Goal: Contribute content: Add original content to the website for others to see

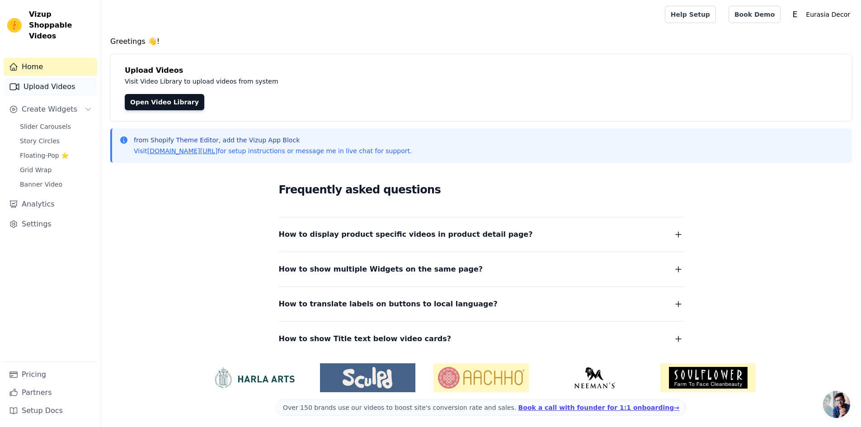
click at [55, 79] on link "Upload Videos" at bounding box center [51, 87] width 94 height 18
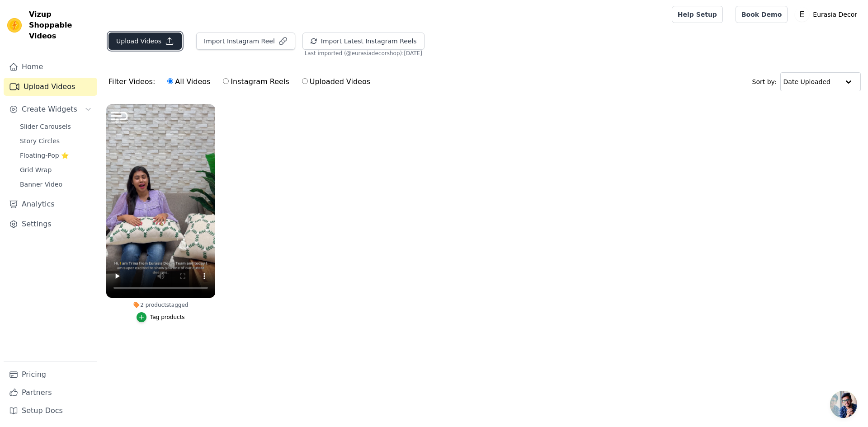
click at [145, 40] on button "Upload Videos" at bounding box center [144, 41] width 73 height 17
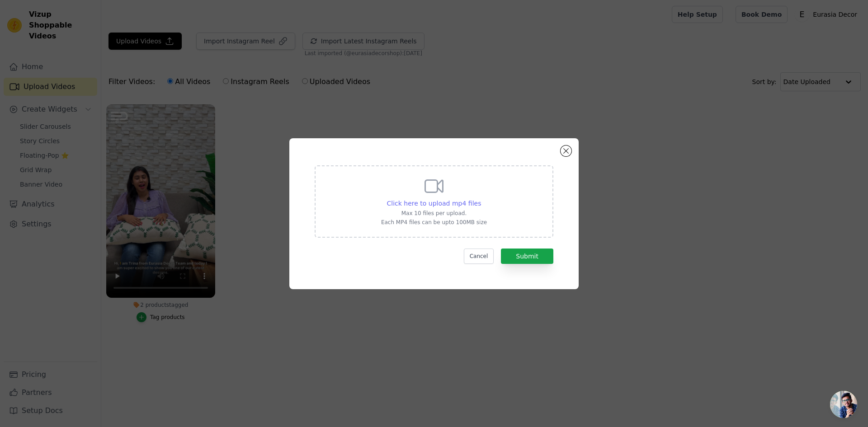
click at [445, 204] on span "Click here to upload mp4 files" at bounding box center [434, 203] width 94 height 7
click at [480, 199] on input "Click here to upload mp4 files Max 10 files per upload. Each MP4 files can be u…" at bounding box center [480, 198] width 0 height 0
type input "C:\fakepath\REEL-7.MP4"
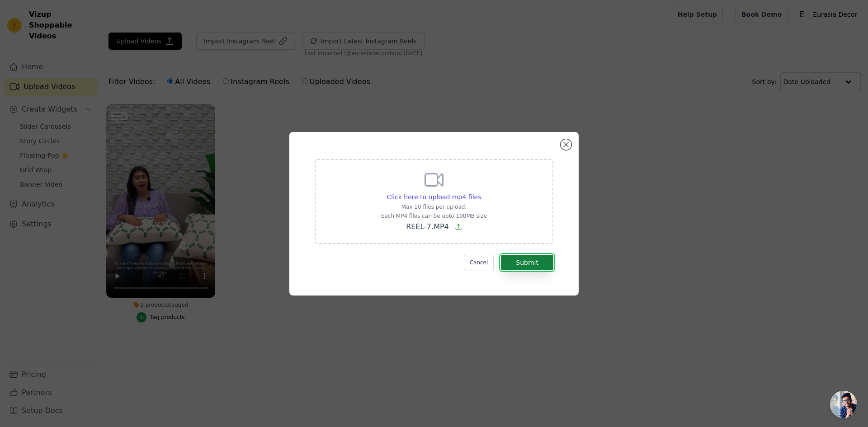
click at [533, 264] on button "Submit" at bounding box center [527, 262] width 52 height 15
